Goal: Transaction & Acquisition: Download file/media

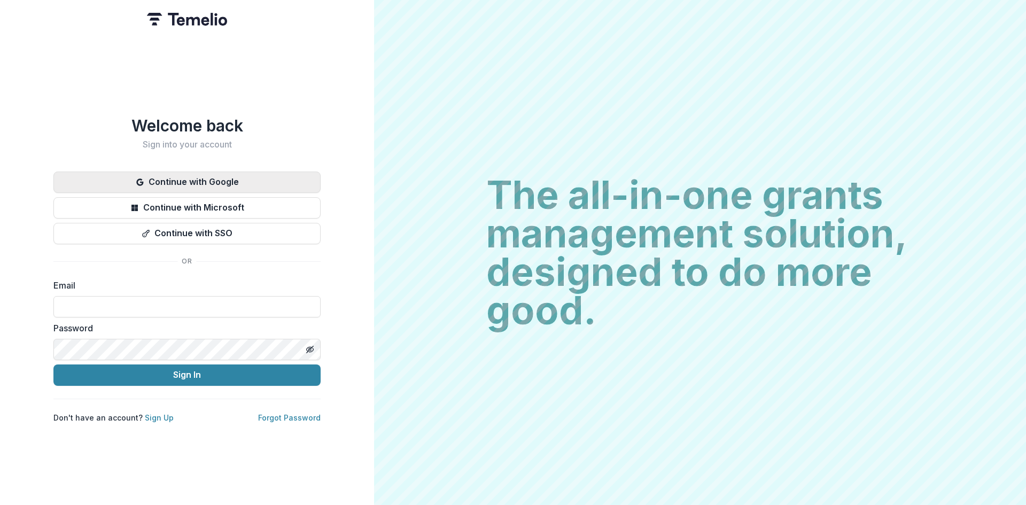
click at [303, 172] on button "Continue with Google" at bounding box center [186, 182] width 267 height 21
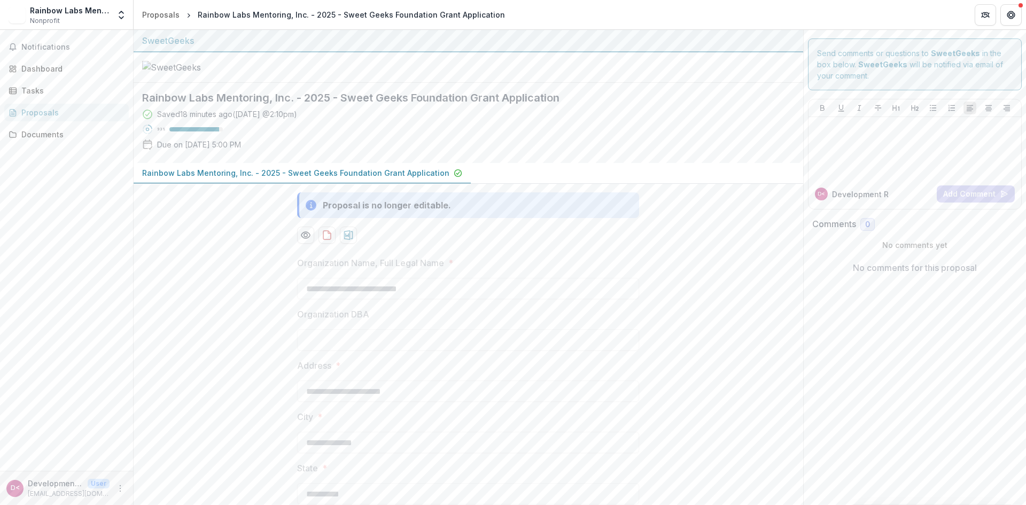
scroll to position [17, 0]
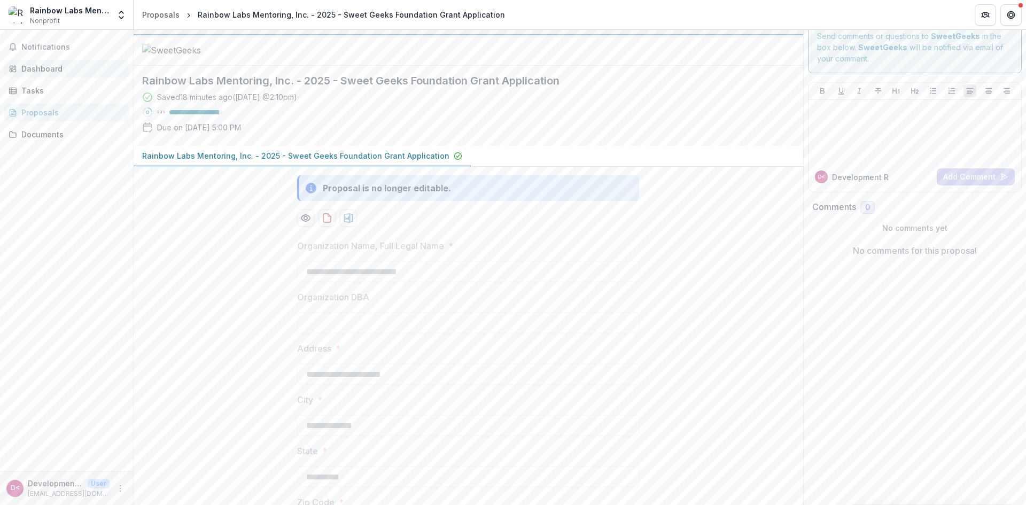
click at [49, 66] on div "Dashboard" at bounding box center [70, 68] width 99 height 11
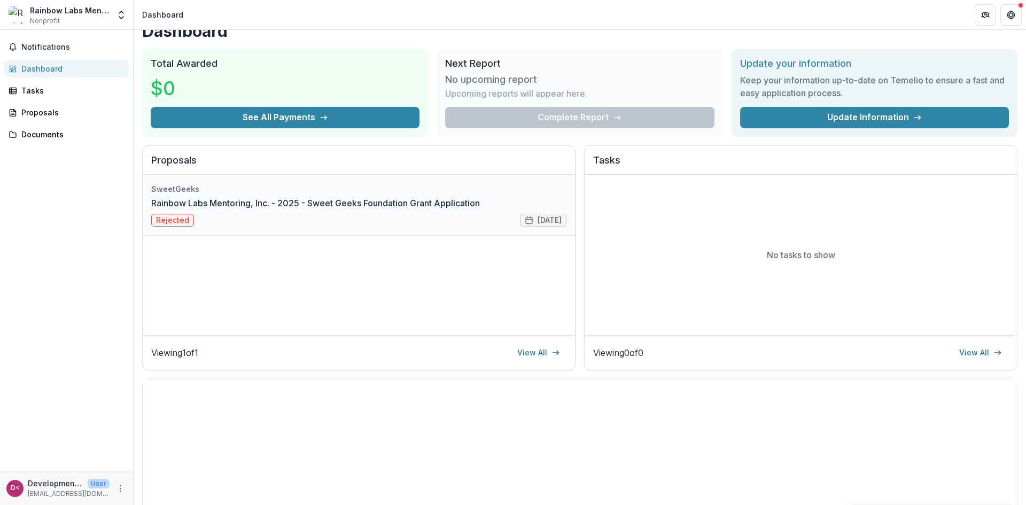
click at [179, 209] on link "Rainbow Labs Mentoring, Inc. - 2025 - Sweet Geeks Foundation Grant Application" at bounding box center [315, 203] width 329 height 13
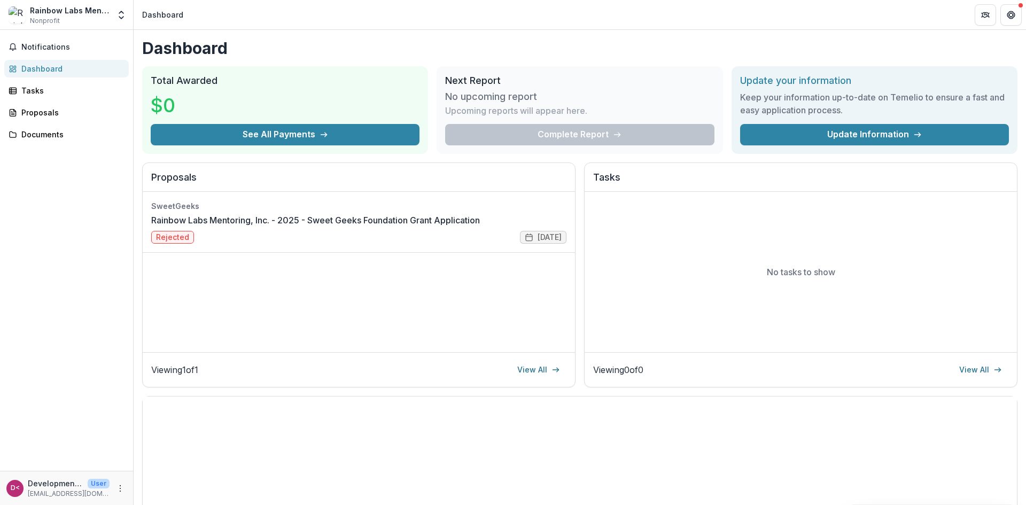
click at [45, 118] on div "Proposals" at bounding box center [70, 112] width 99 height 11
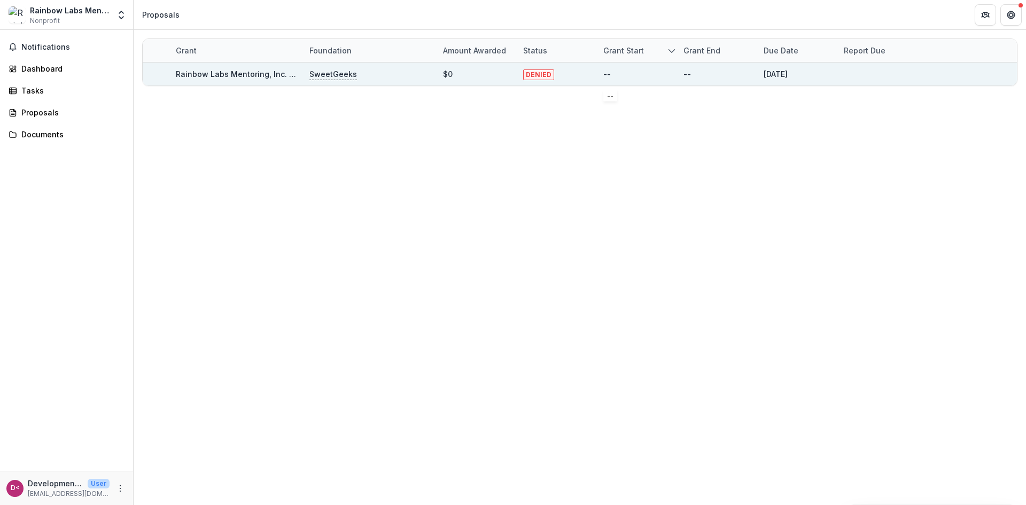
click at [679, 67] on div "--" at bounding box center [717, 74] width 80 height 23
click at [240, 72] on link "Rainbow Labs Mentoring, Inc. - 2025 - Sweet Geeks Foundation Grant Application" at bounding box center [329, 73] width 307 height 9
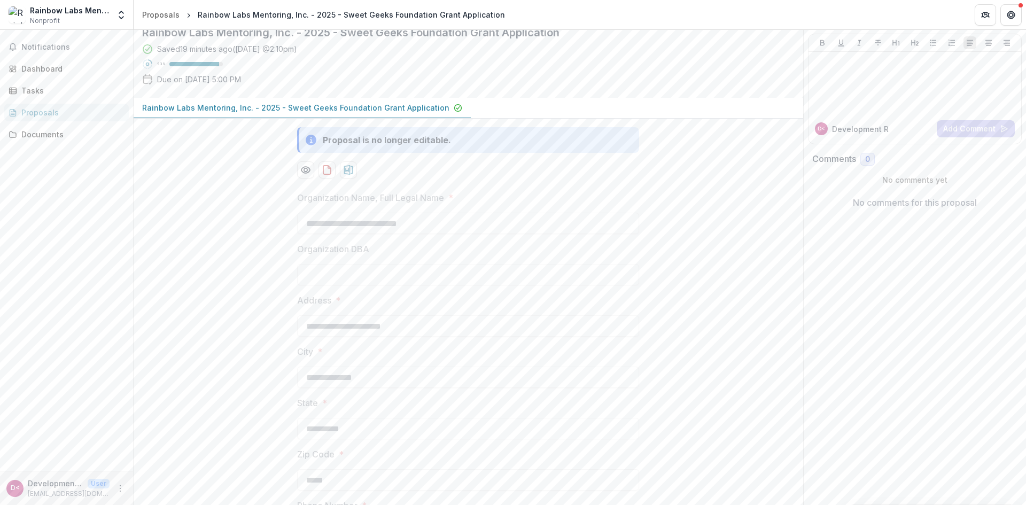
scroll to position [65, 0]
click at [323, 114] on p "Rainbow Labs Mentoring, Inc. - 2025 - Sweet Geeks Foundation Grant Application" at bounding box center [295, 108] width 307 height 11
click at [278, 114] on p "Rainbow Labs Mentoring, Inc. - 2025 - Sweet Geeks Foundation Grant Application" at bounding box center [295, 108] width 307 height 11
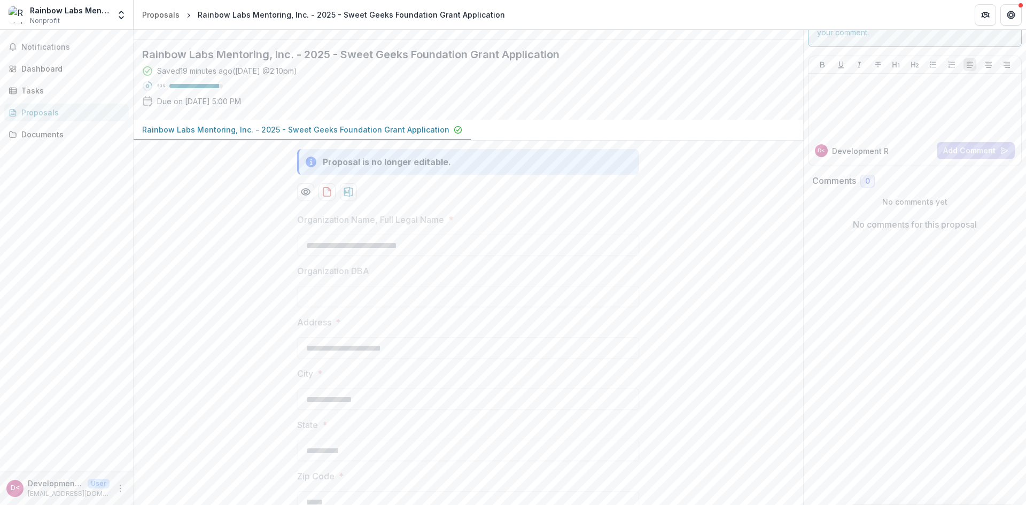
scroll to position [43, 0]
click at [327, 198] on icon "download-proposal" at bounding box center [327, 192] width 11 height 11
click at [43, 278] on div "Notifications Dashboard Tasks Proposals Documents" at bounding box center [66, 250] width 133 height 441
